Goal: Task Accomplishment & Management: Use online tool/utility

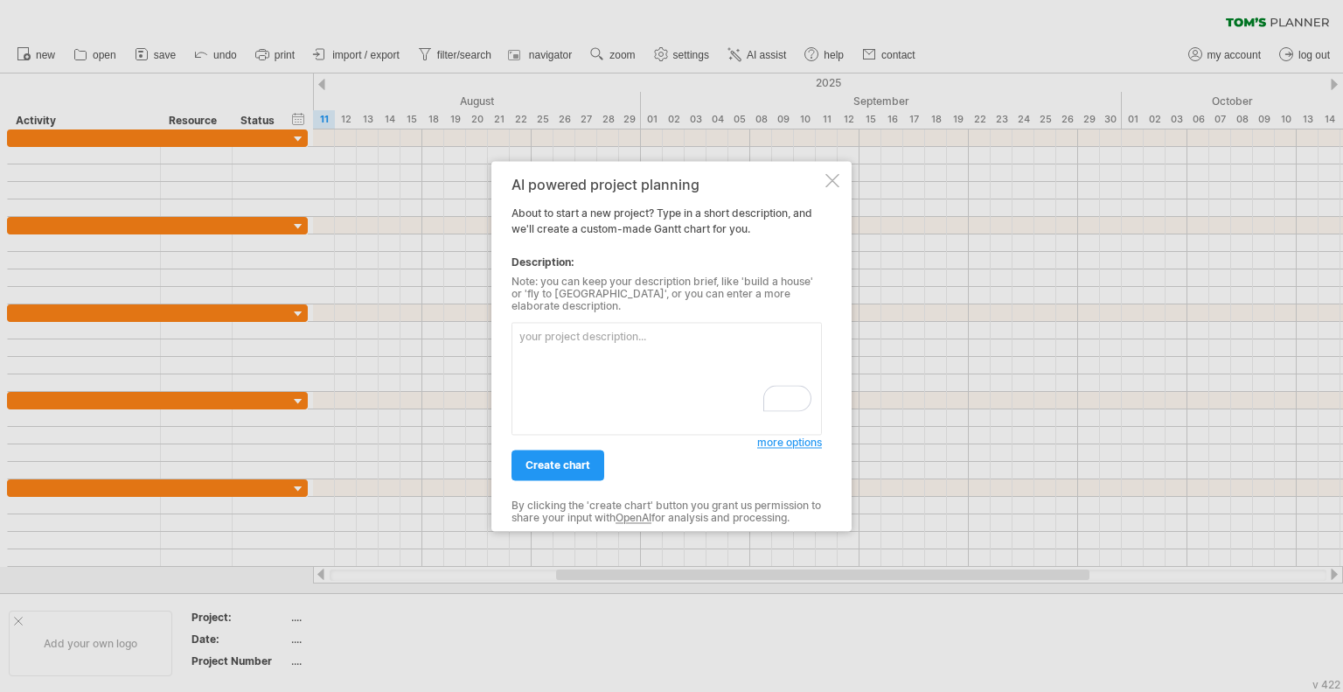
click at [622, 354] on textarea "To enrich screen reader interactions, please activate Accessibility in Grammarl…" at bounding box center [667, 378] width 310 height 113
drag, startPoint x: 622, startPoint y: 354, endPoint x: 598, endPoint y: 347, distance: 24.6
click at [598, 347] on textarea "To enrich screen reader interactions, please activate Accessibility in Grammarl…" at bounding box center [667, 378] width 310 height 113
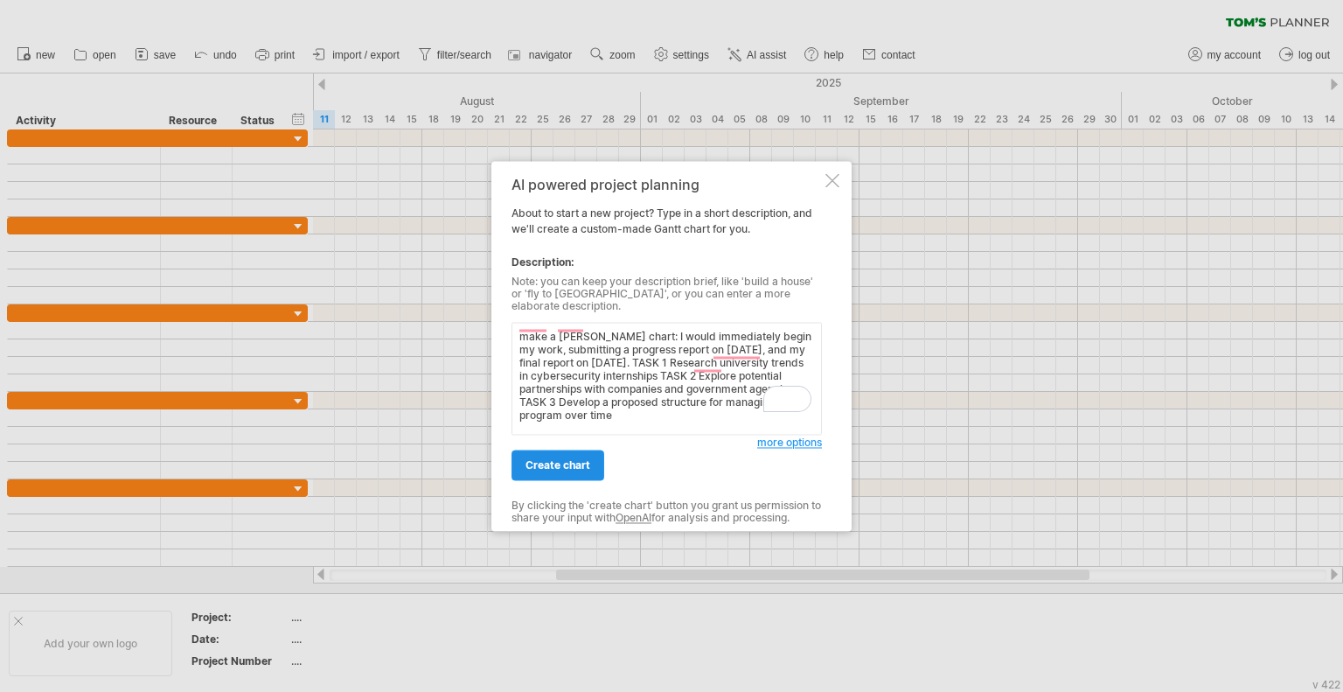
type textarea "make a [PERSON_NAME] chart: I would immediately begin my work, submitting a pro…"
click at [571, 463] on span "create chart" at bounding box center [558, 464] width 65 height 13
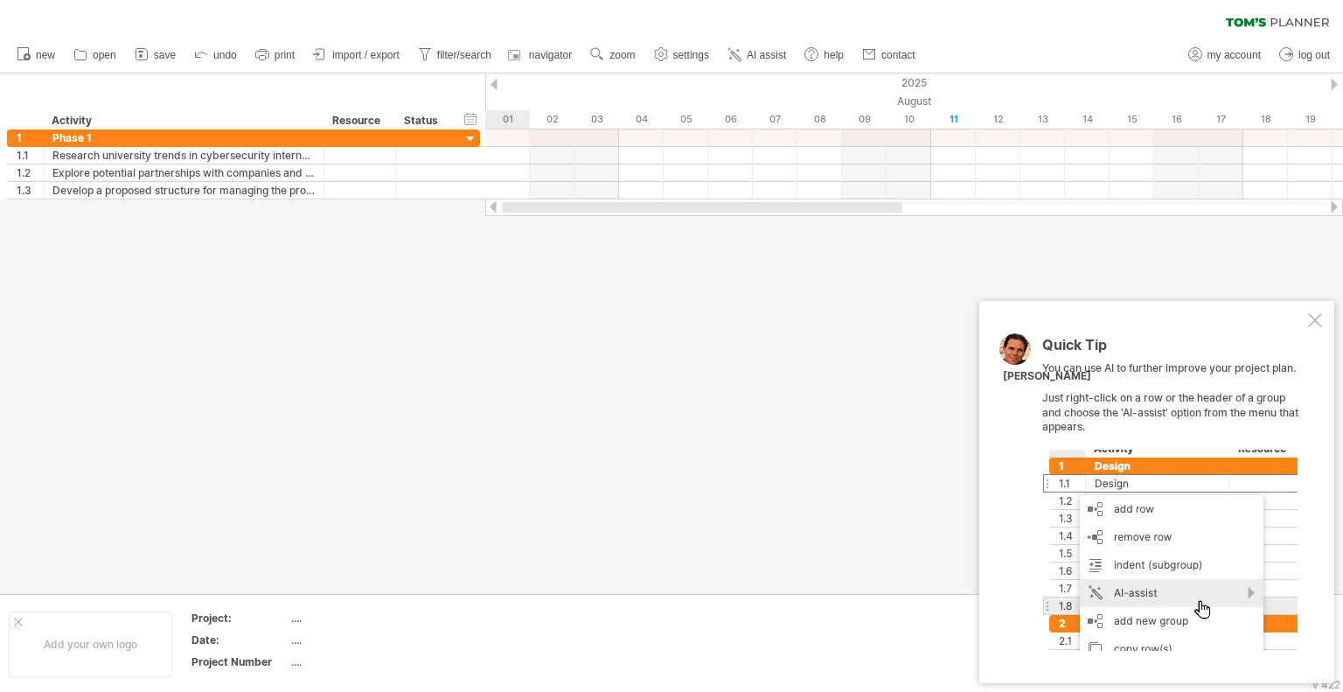
drag, startPoint x: 990, startPoint y: 206, endPoint x: 565, endPoint y: 228, distance: 425.6
click at [565, 228] on div "Trying to reach [DOMAIN_NAME] Connected again... 0% clear filter new 1" at bounding box center [671, 346] width 1343 height 692
click at [265, 56] on rect at bounding box center [262, 58] width 6 height 4
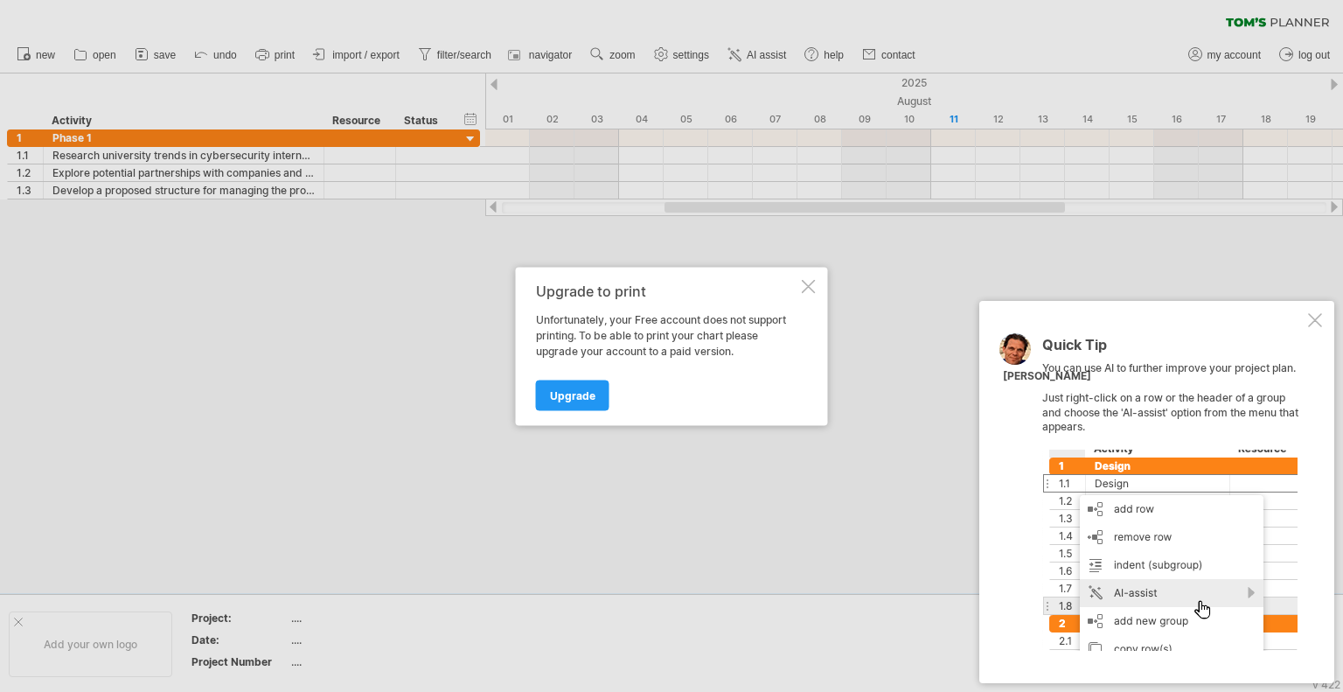
click at [805, 286] on div at bounding box center [809, 286] width 14 height 14
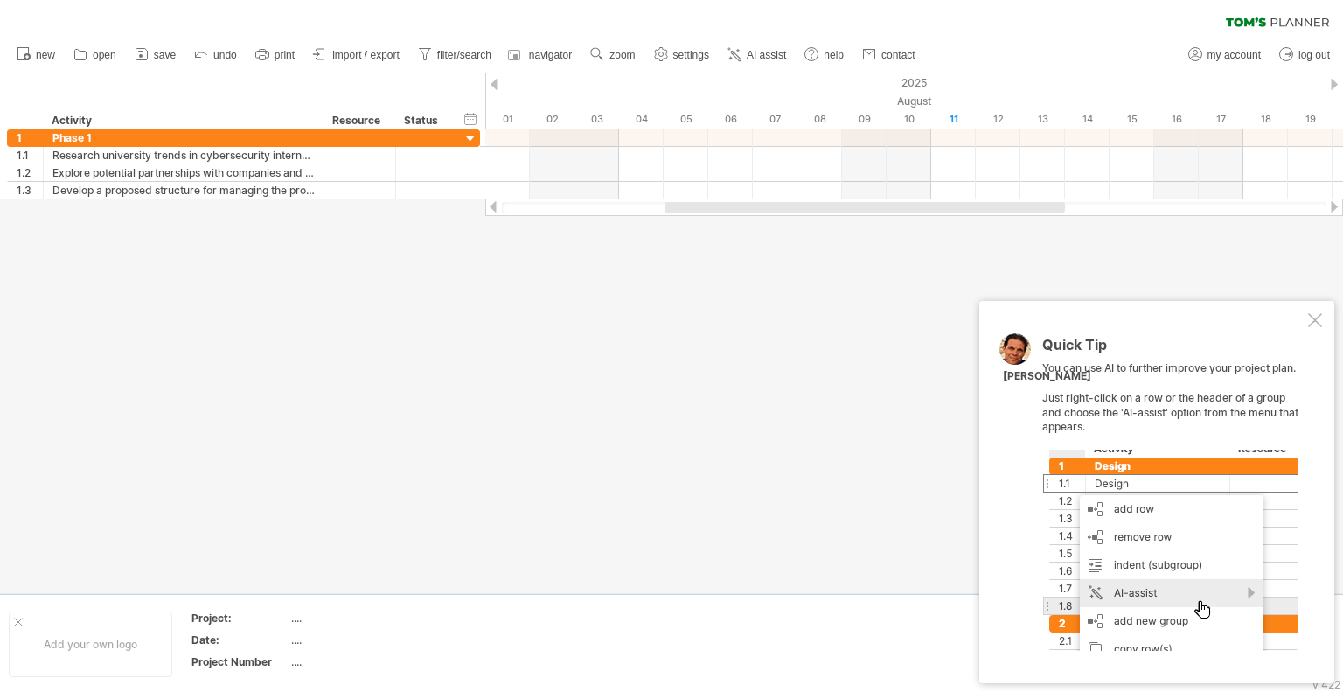
click at [1321, 319] on div at bounding box center [1315, 320] width 14 height 14
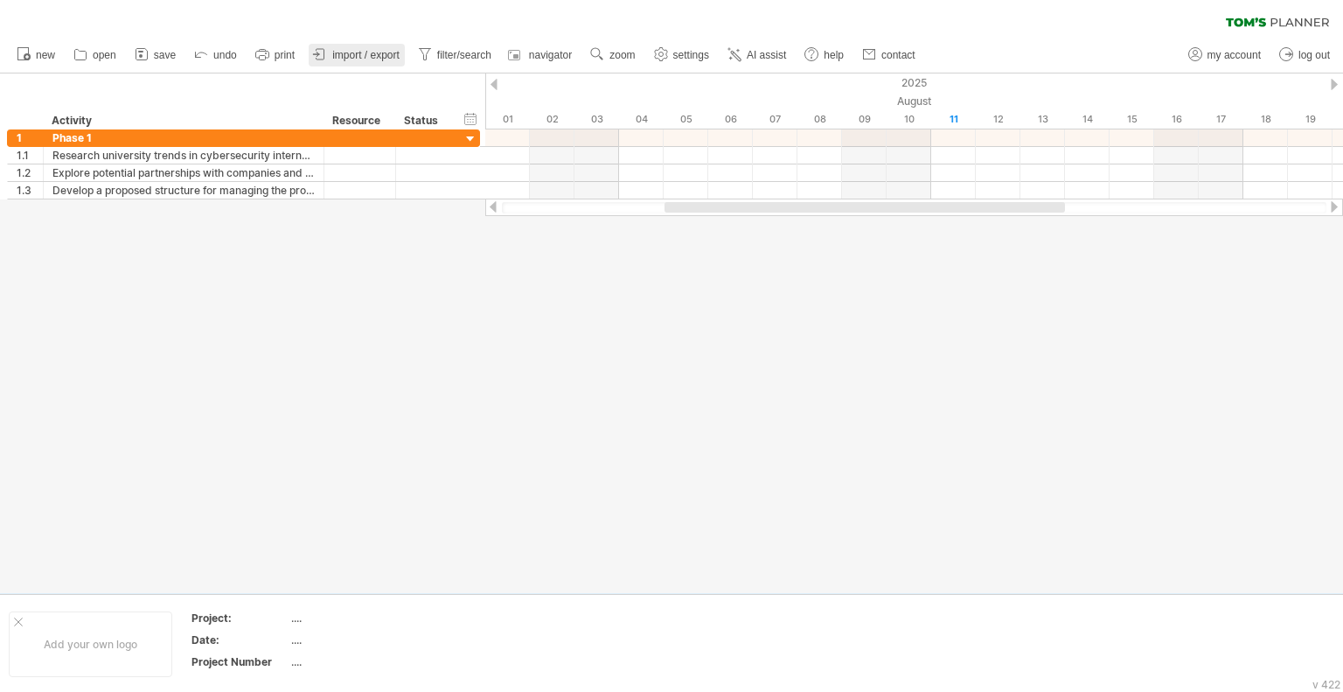
click at [374, 52] on span "import / export" at bounding box center [365, 55] width 67 height 12
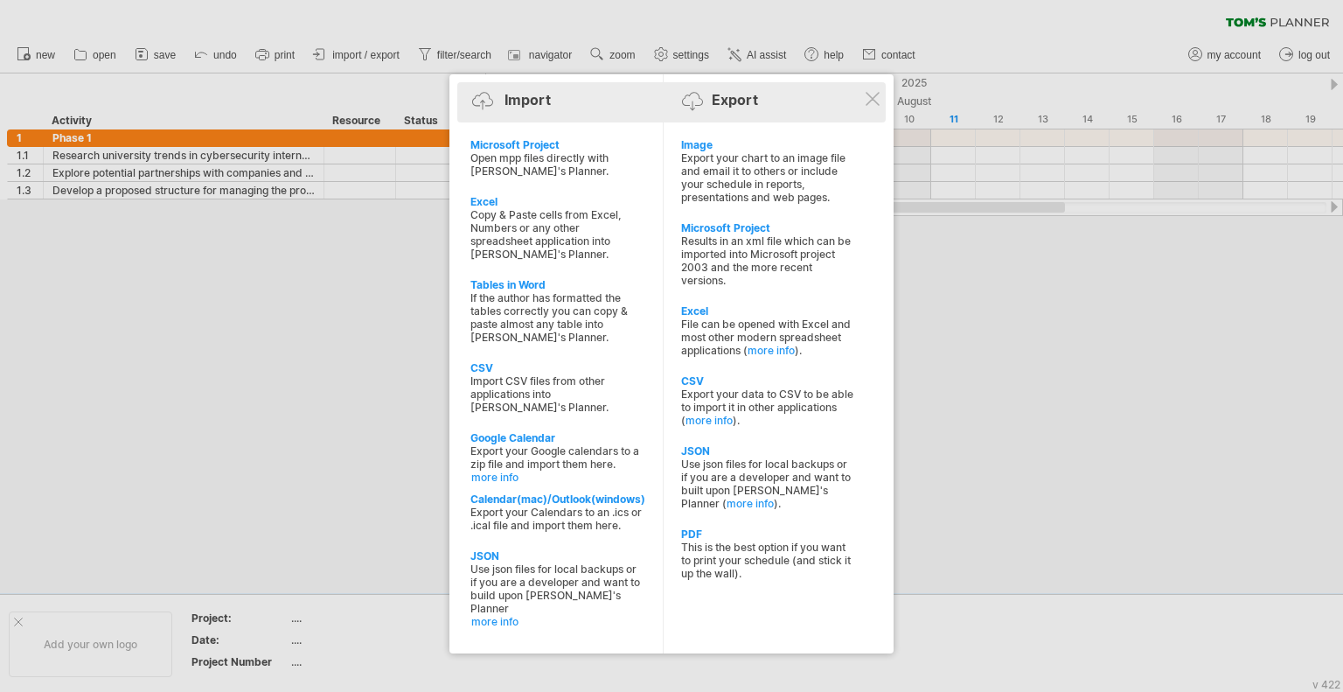
click at [870, 110] on div "Import Export" at bounding box center [672, 103] width 420 height 26
click at [880, 99] on div "Import Export" at bounding box center [672, 103] width 420 height 26
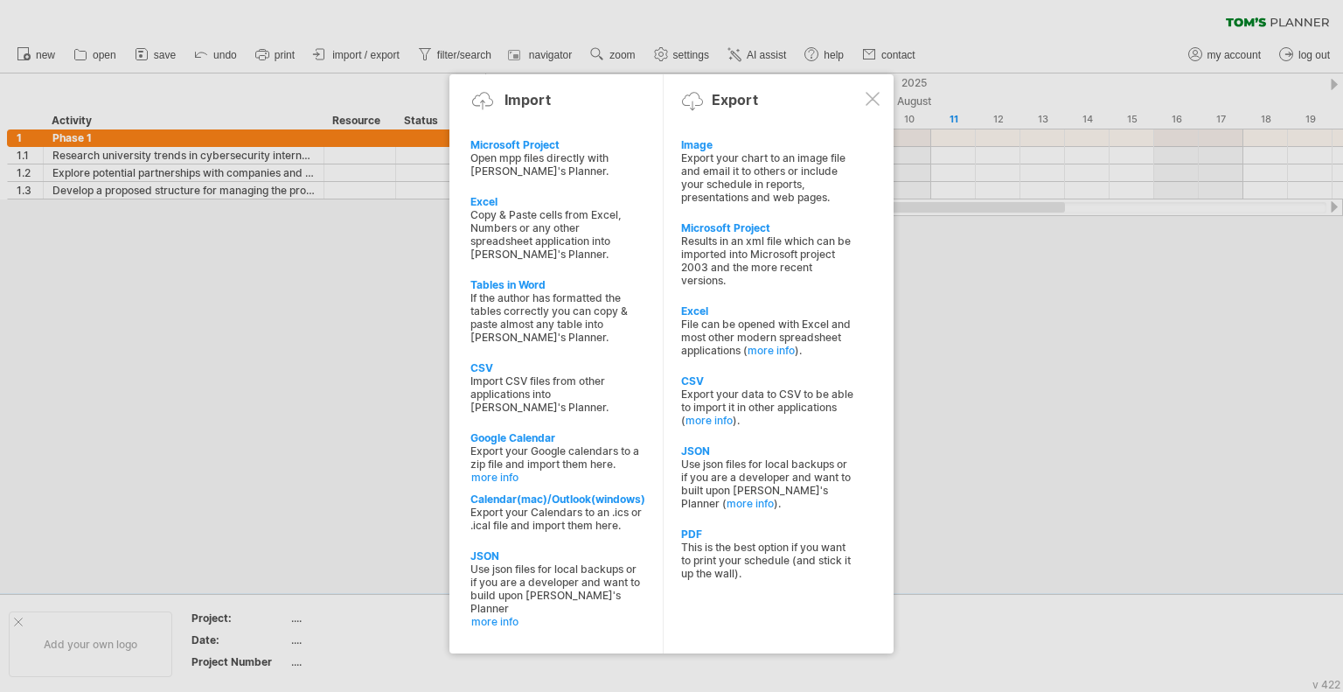
click at [878, 99] on div at bounding box center [873, 99] width 14 height 14
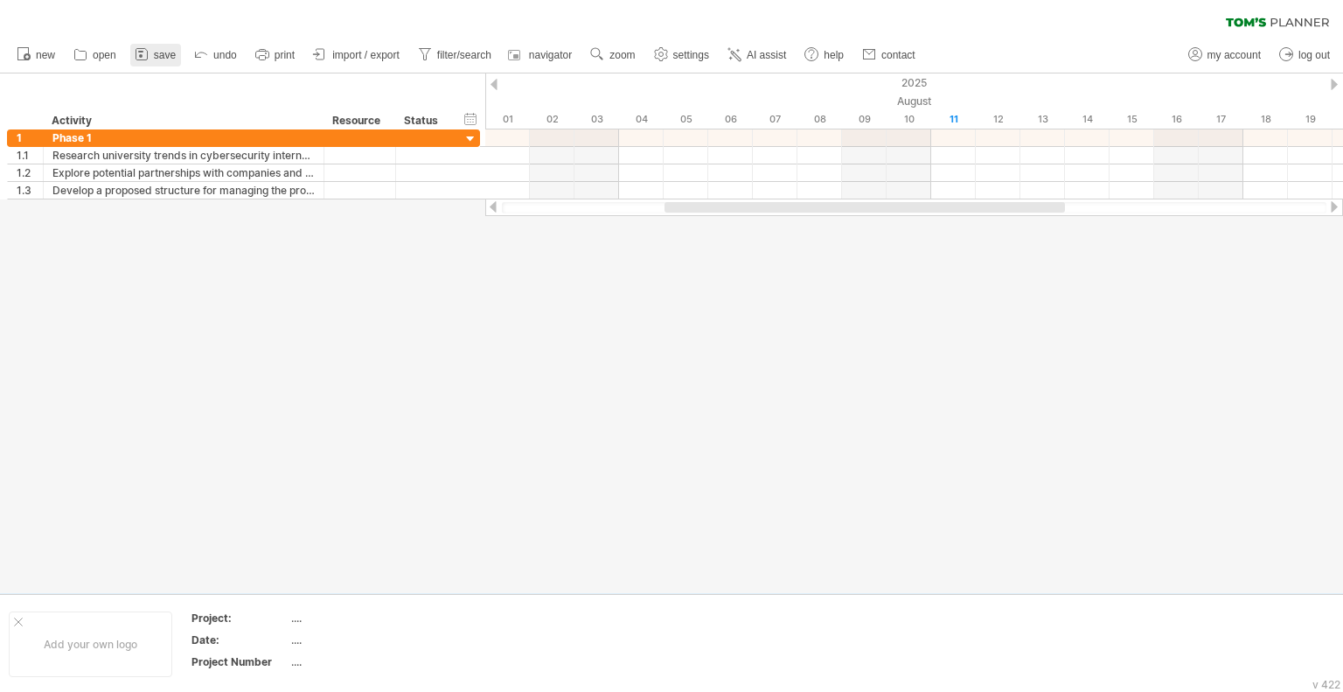
click at [150, 56] on icon at bounding box center [141, 53] width 17 height 17
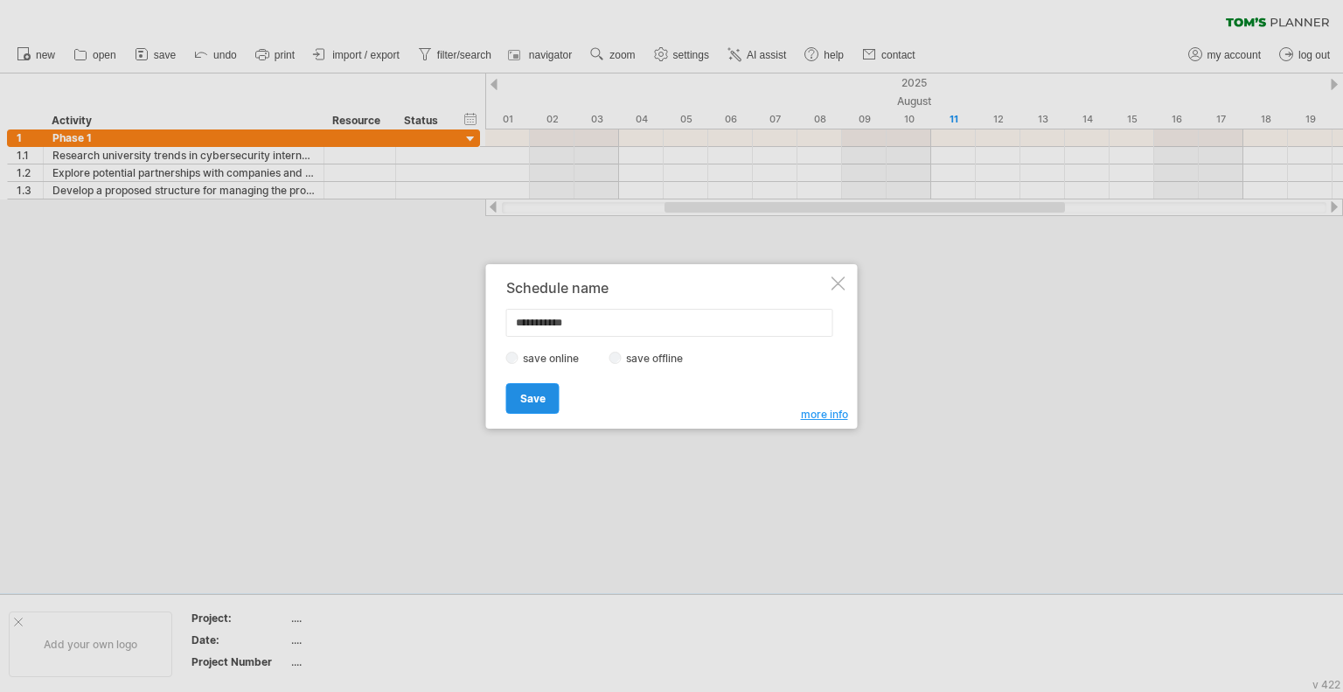
click at [535, 399] on span "Save" at bounding box center [532, 398] width 25 height 13
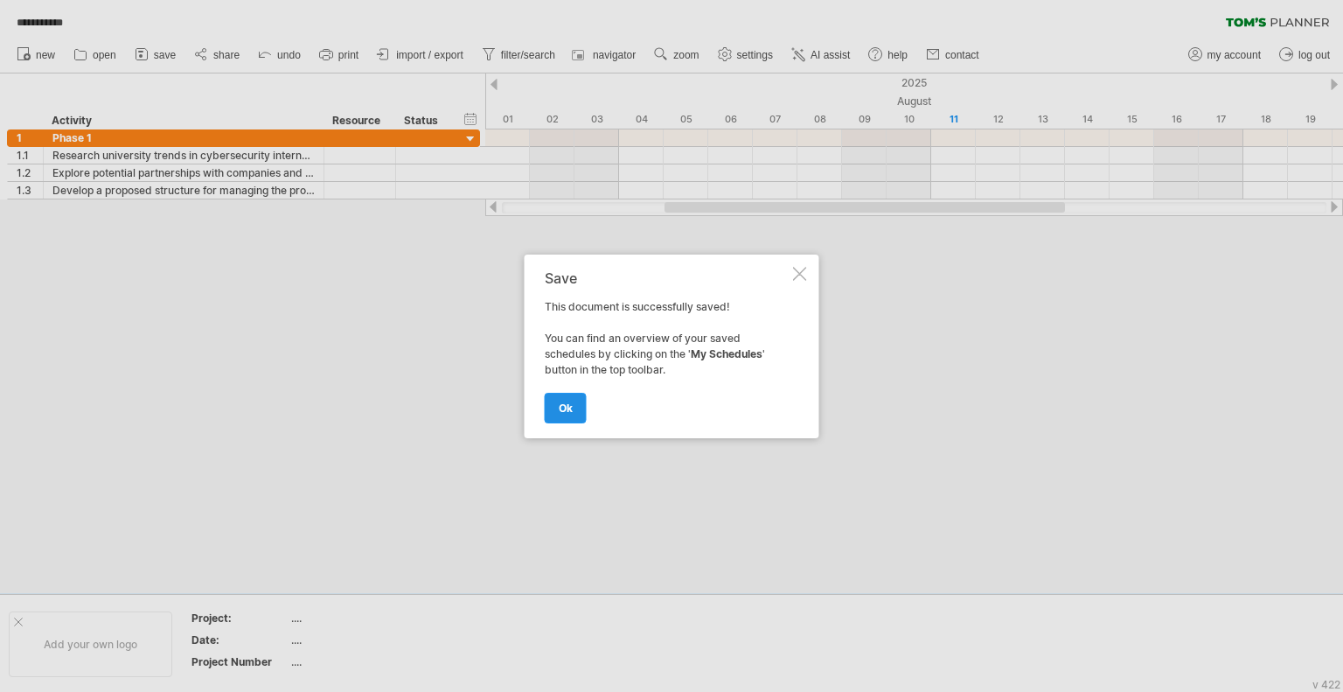
click at [570, 405] on span "ok" at bounding box center [566, 407] width 14 height 13
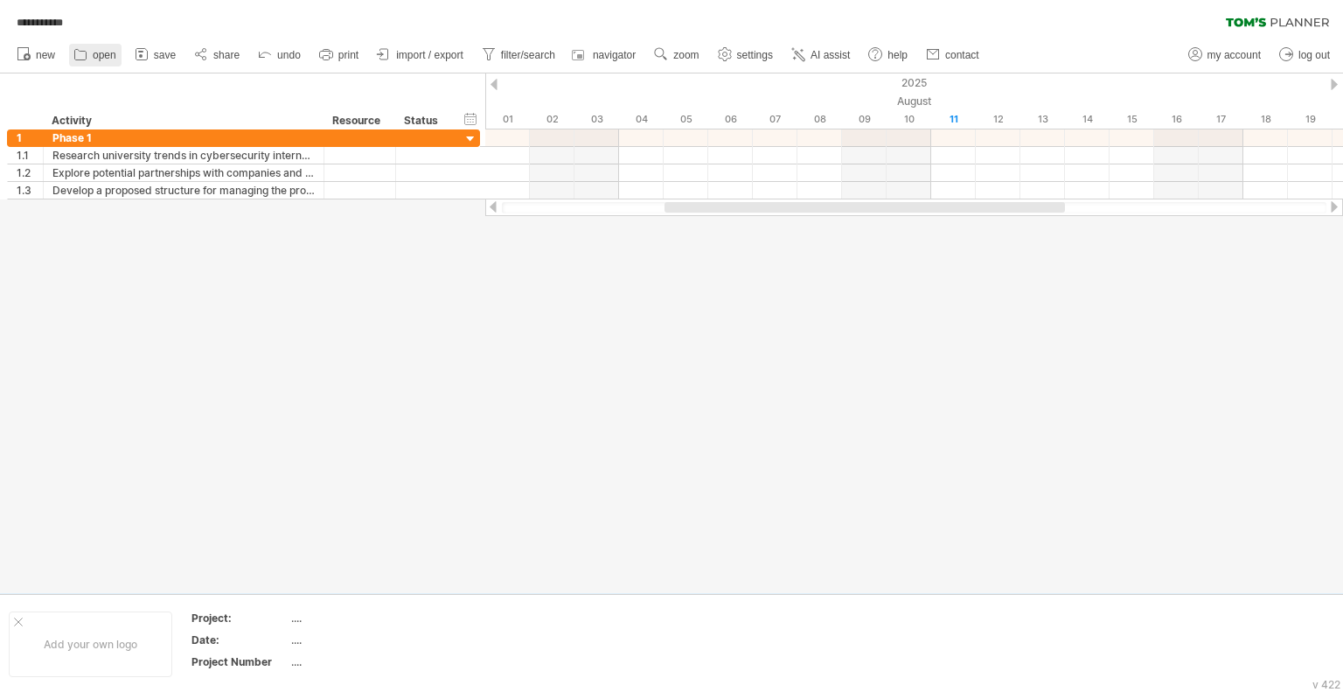
click at [110, 45] on link "open" at bounding box center [95, 55] width 52 height 23
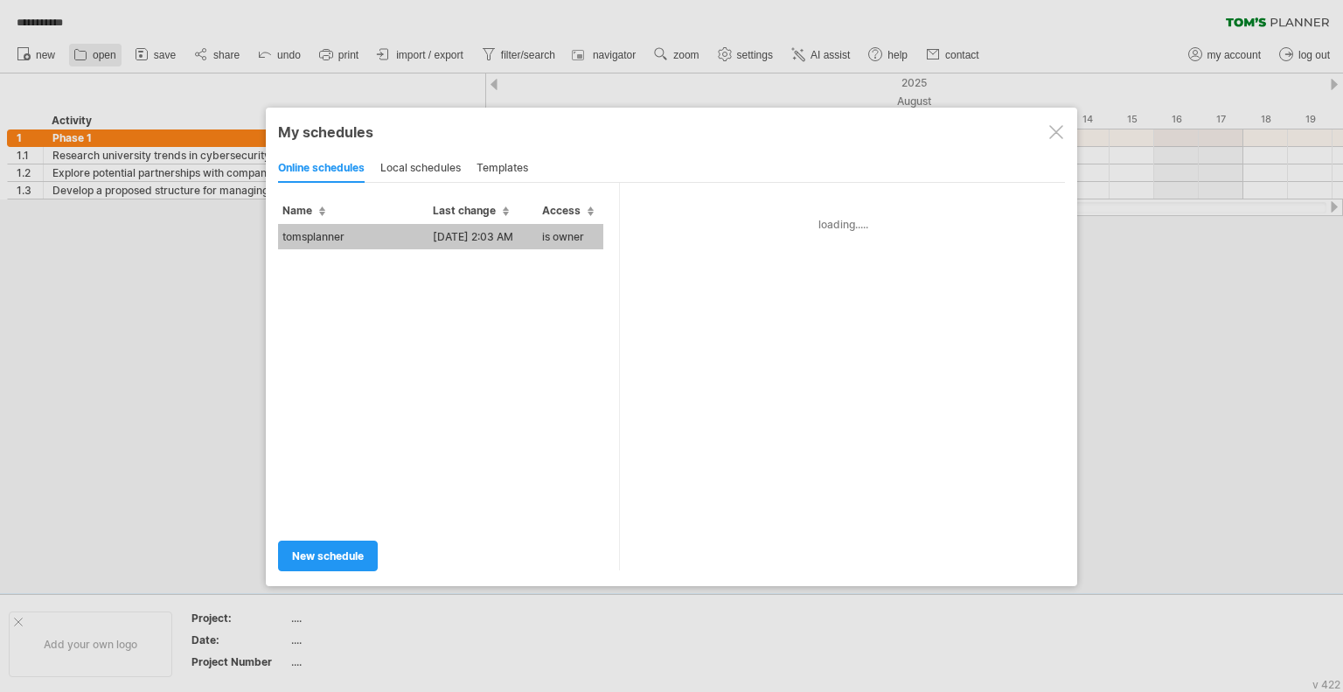
type input "**********"
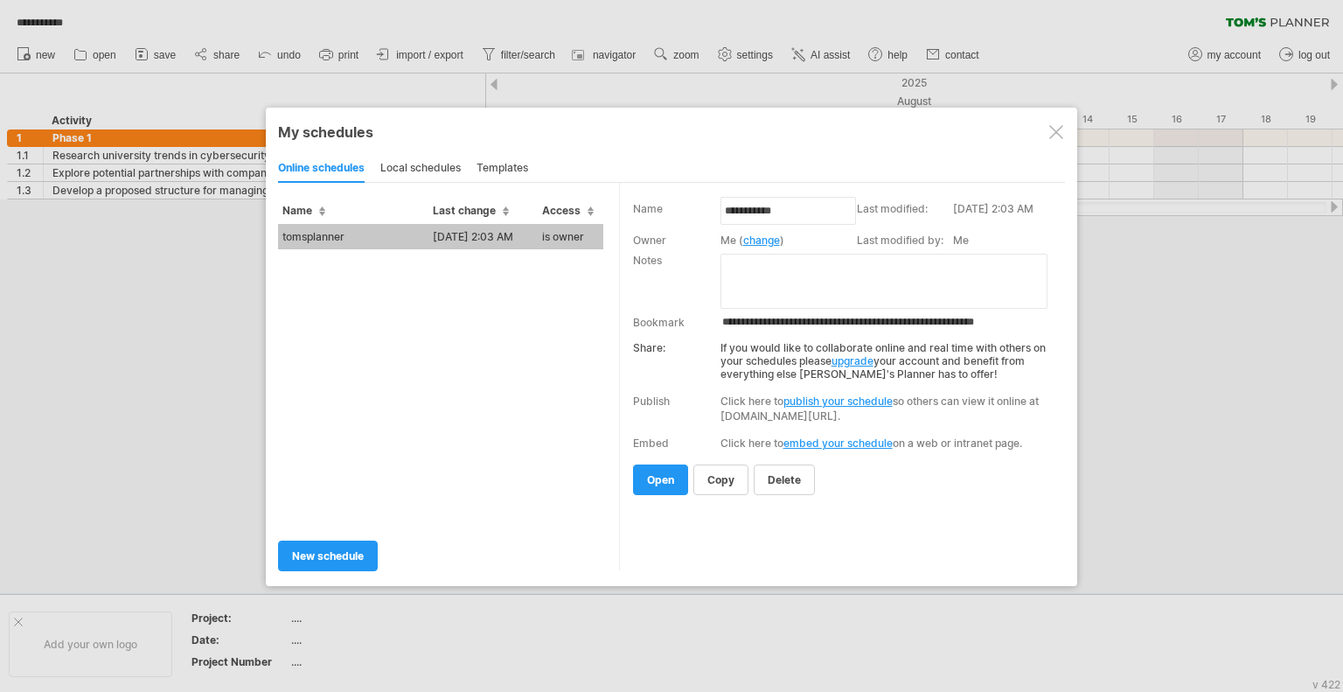
drag, startPoint x: 717, startPoint y: 321, endPoint x: 866, endPoint y: 310, distance: 149.1
click at [866, 310] on tr "**********" at bounding box center [847, 321] width 428 height 22
click at [889, 317] on input "**********" at bounding box center [893, 322] width 344 height 14
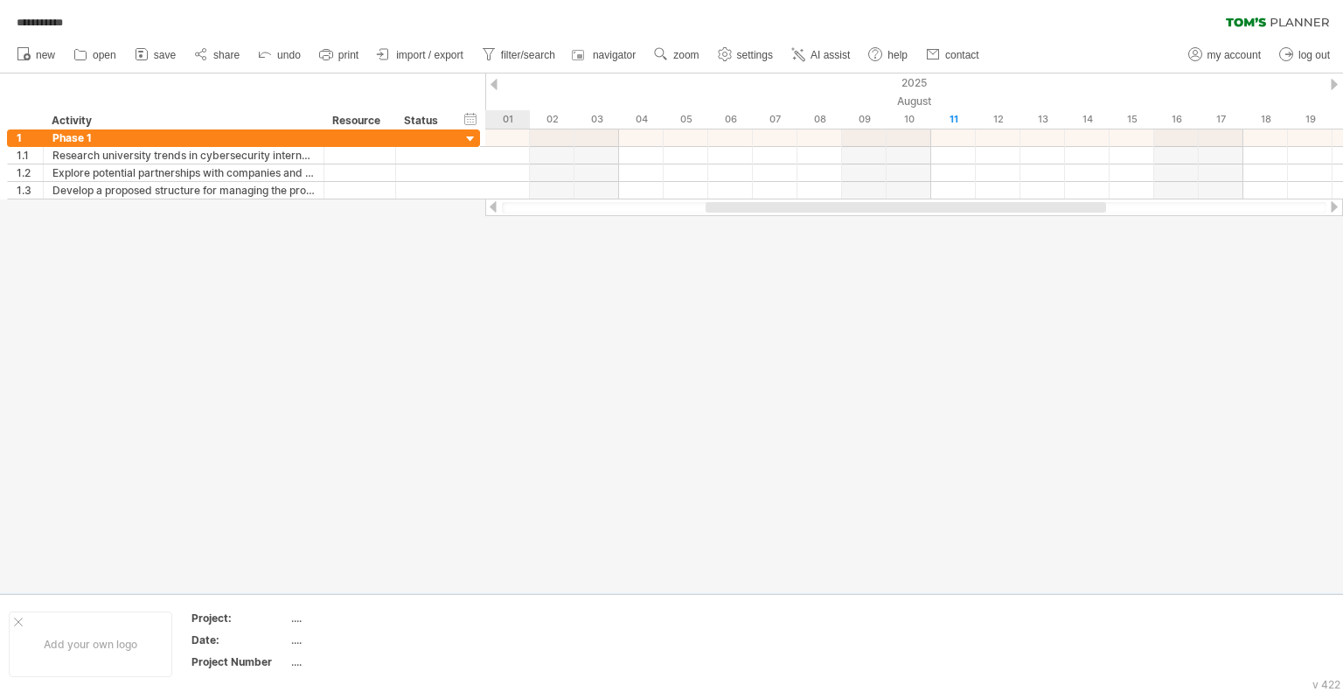
drag, startPoint x: 545, startPoint y: 464, endPoint x: 512, endPoint y: 483, distance: 38.4
